Goal: Feedback & Contribution: Leave review/rating

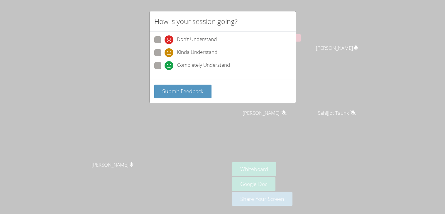
click at [189, 65] on span "Completely Understand" at bounding box center [203, 65] width 53 height 9
click at [170, 65] on input "Completely Understand" at bounding box center [167, 64] width 5 height 5
radio input "true"
click at [185, 89] on span "Submit Feedback" at bounding box center [182, 91] width 41 height 7
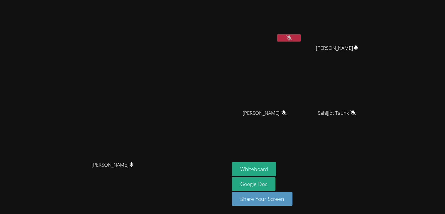
click at [292, 40] on icon at bounding box center [289, 37] width 6 height 5
click at [302, 33] on video at bounding box center [267, 21] width 70 height 39
click at [292, 39] on icon at bounding box center [289, 37] width 6 height 5
click at [301, 36] on button at bounding box center [288, 37] width 23 height 7
click at [292, 35] on icon at bounding box center [289, 37] width 6 height 5
